Goal: Navigation & Orientation: Find specific page/section

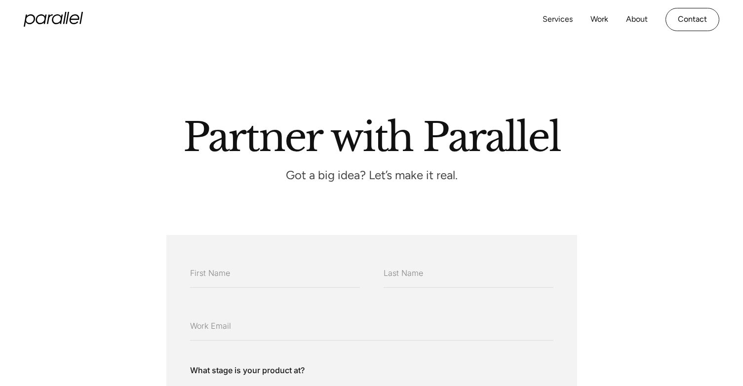
click at [67, 20] on icon "home" at bounding box center [67, 18] width 3 height 12
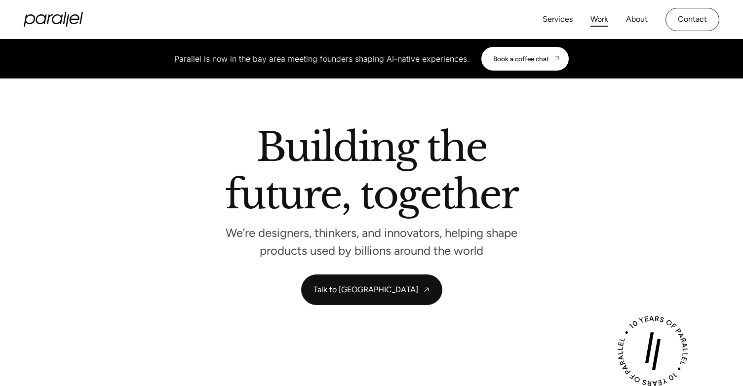
click at [593, 20] on link "Work" at bounding box center [599, 19] width 18 height 14
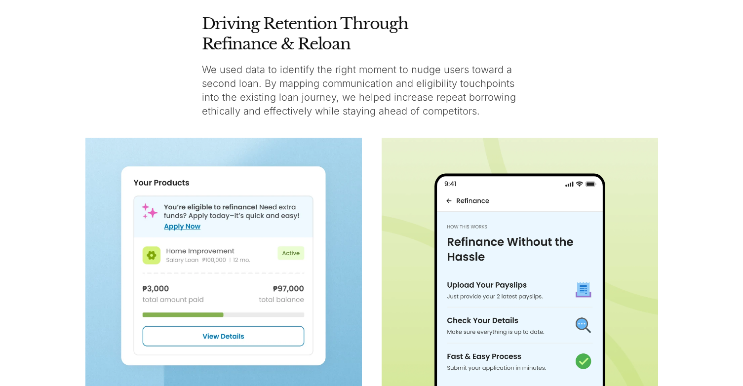
scroll to position [2587, 0]
